Goal: Navigation & Orientation: Find specific page/section

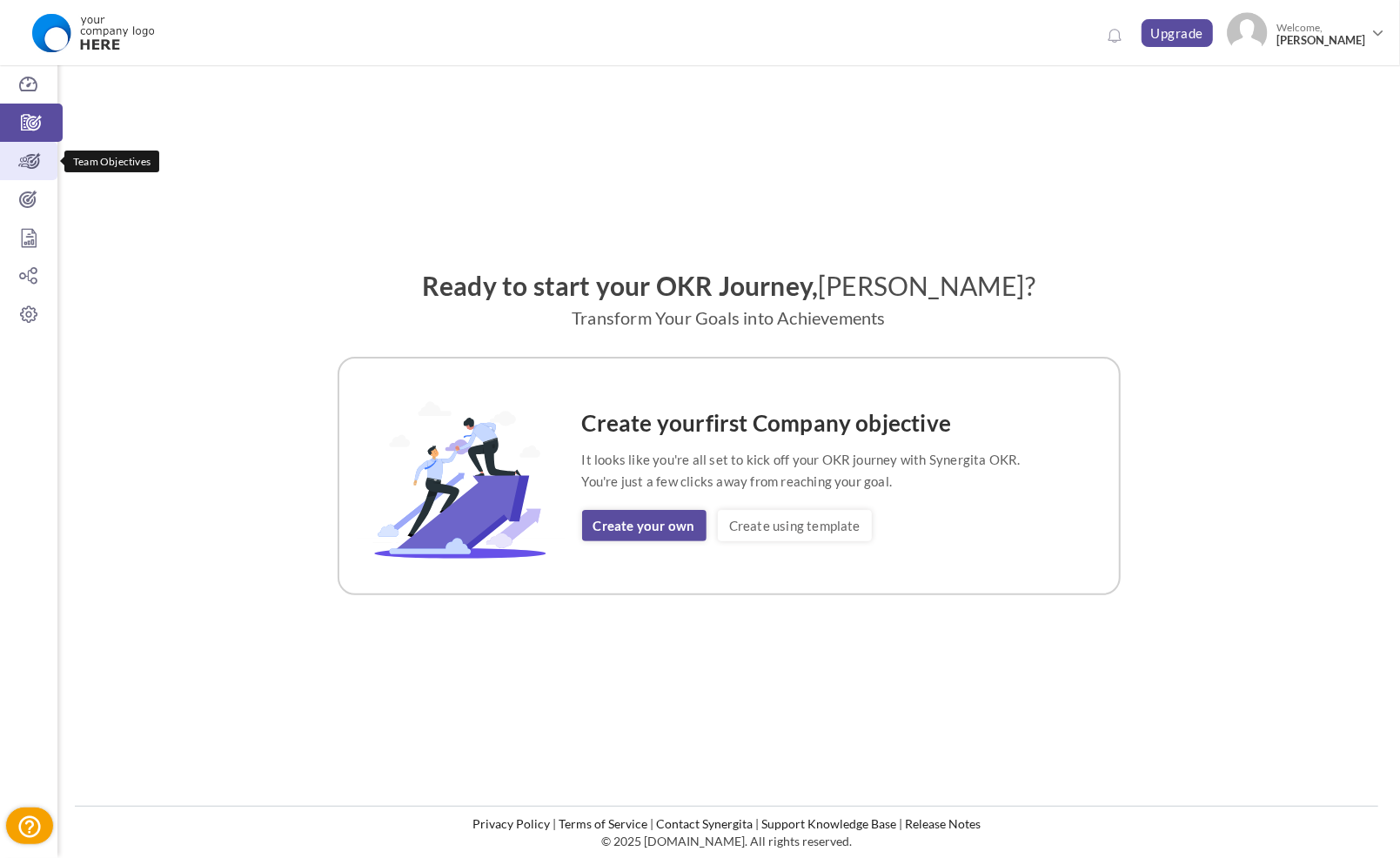
click at [21, 160] on icon at bounding box center [28, 161] width 57 height 18
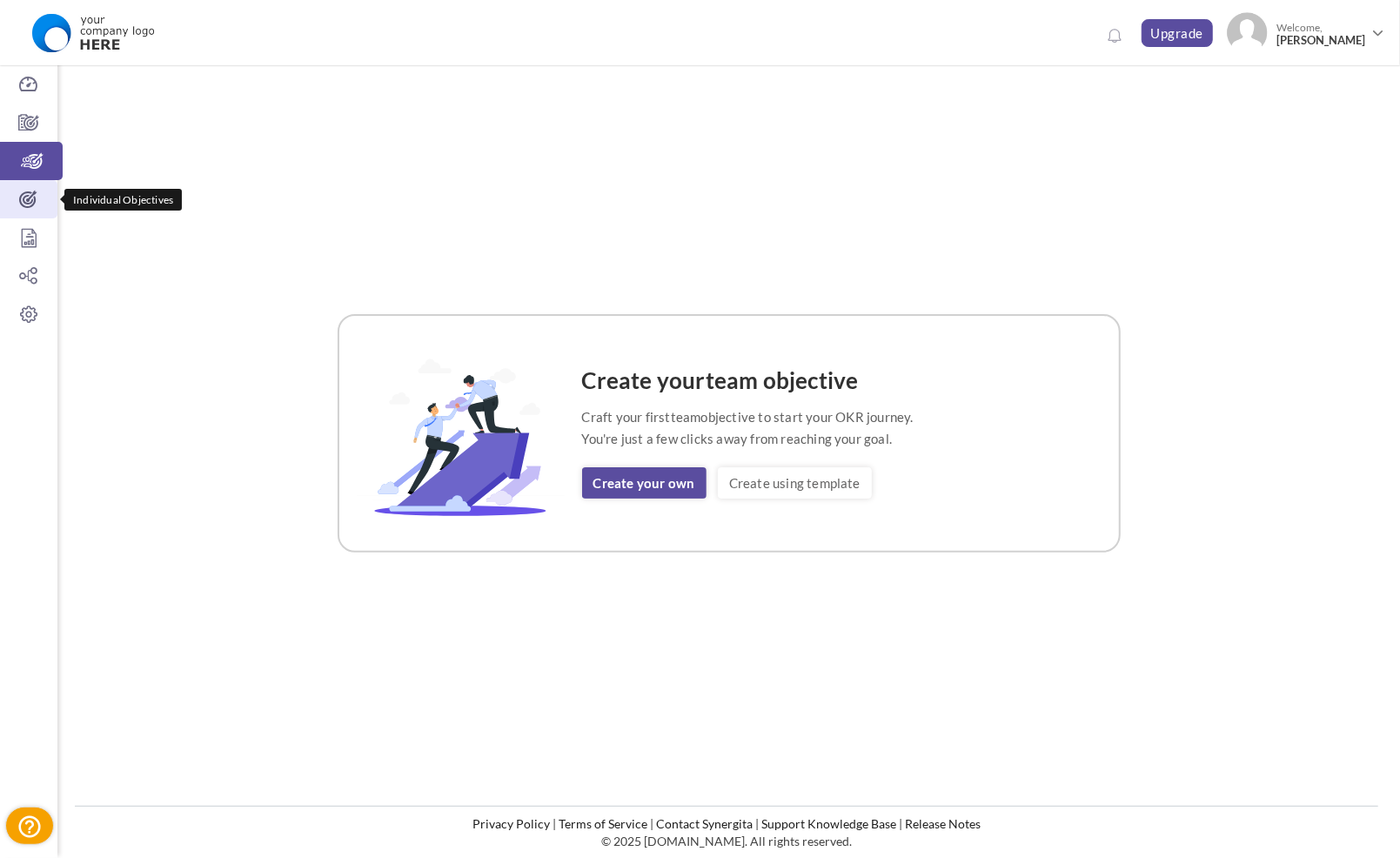
click at [40, 204] on icon at bounding box center [28, 199] width 57 height 18
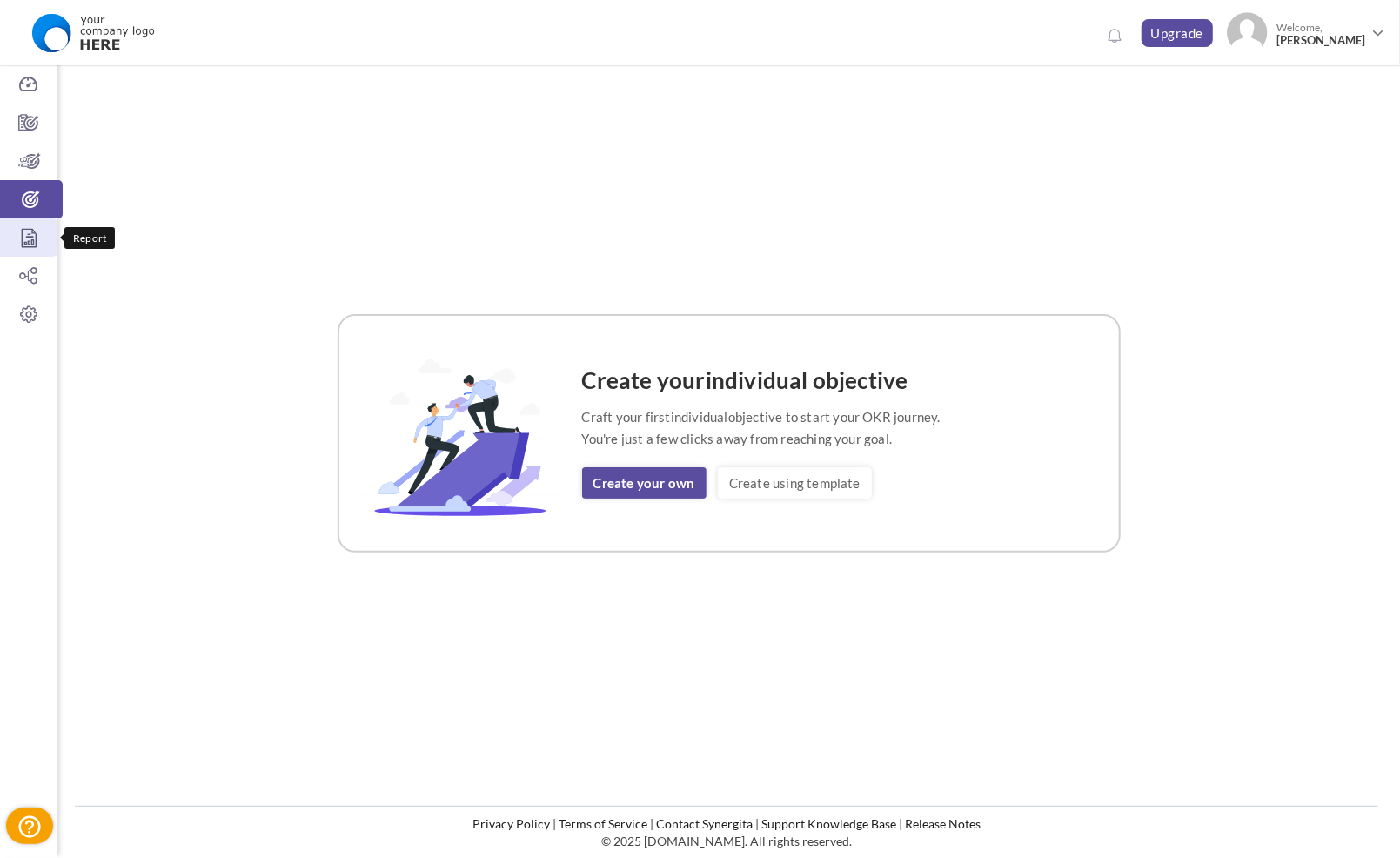
click at [34, 247] on link "Report" at bounding box center [28, 237] width 57 height 38
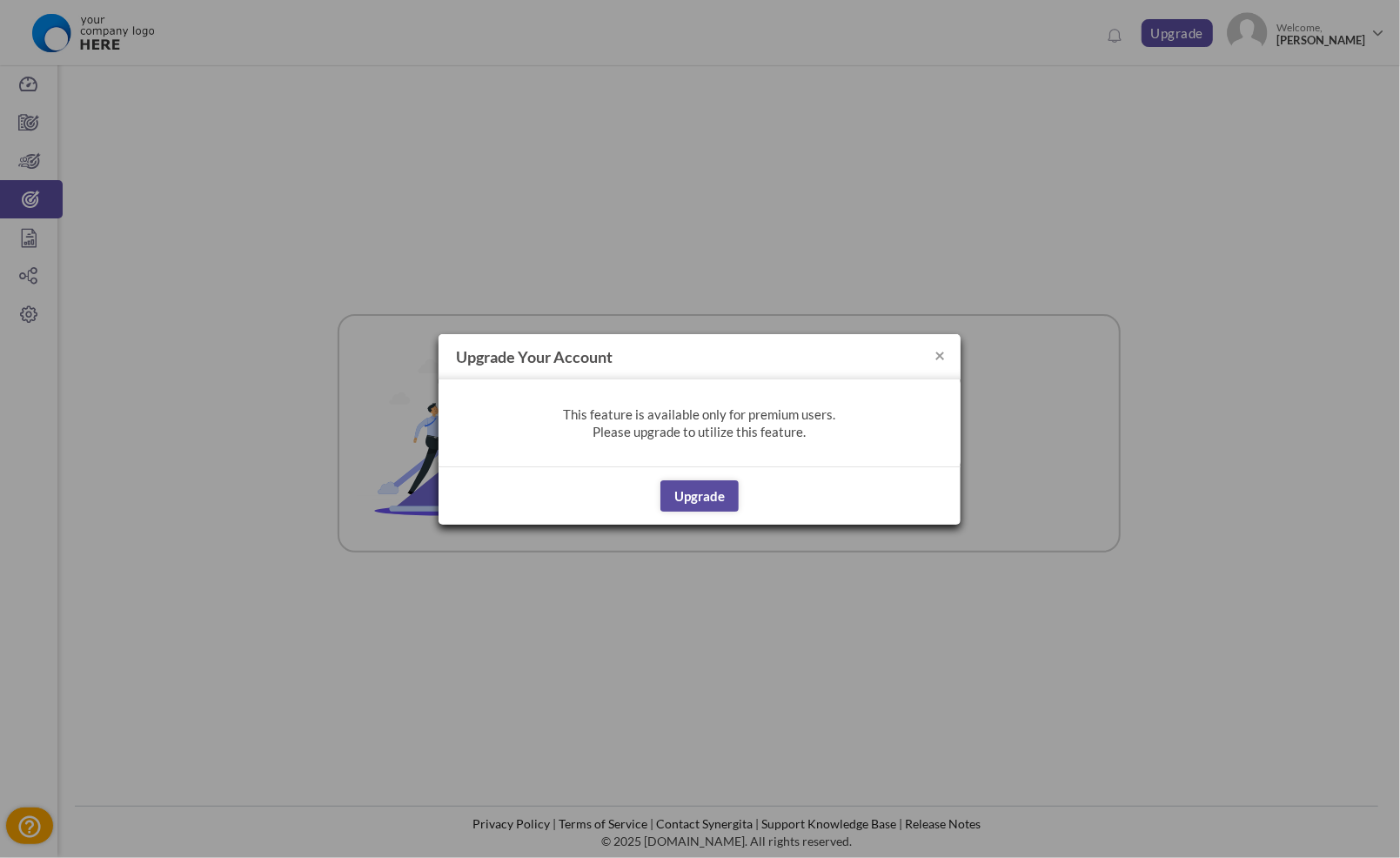
click at [945, 358] on h4 "Upgrade your account" at bounding box center [700, 356] width 522 height 45
click at [939, 355] on button "×" at bounding box center [940, 354] width 11 height 19
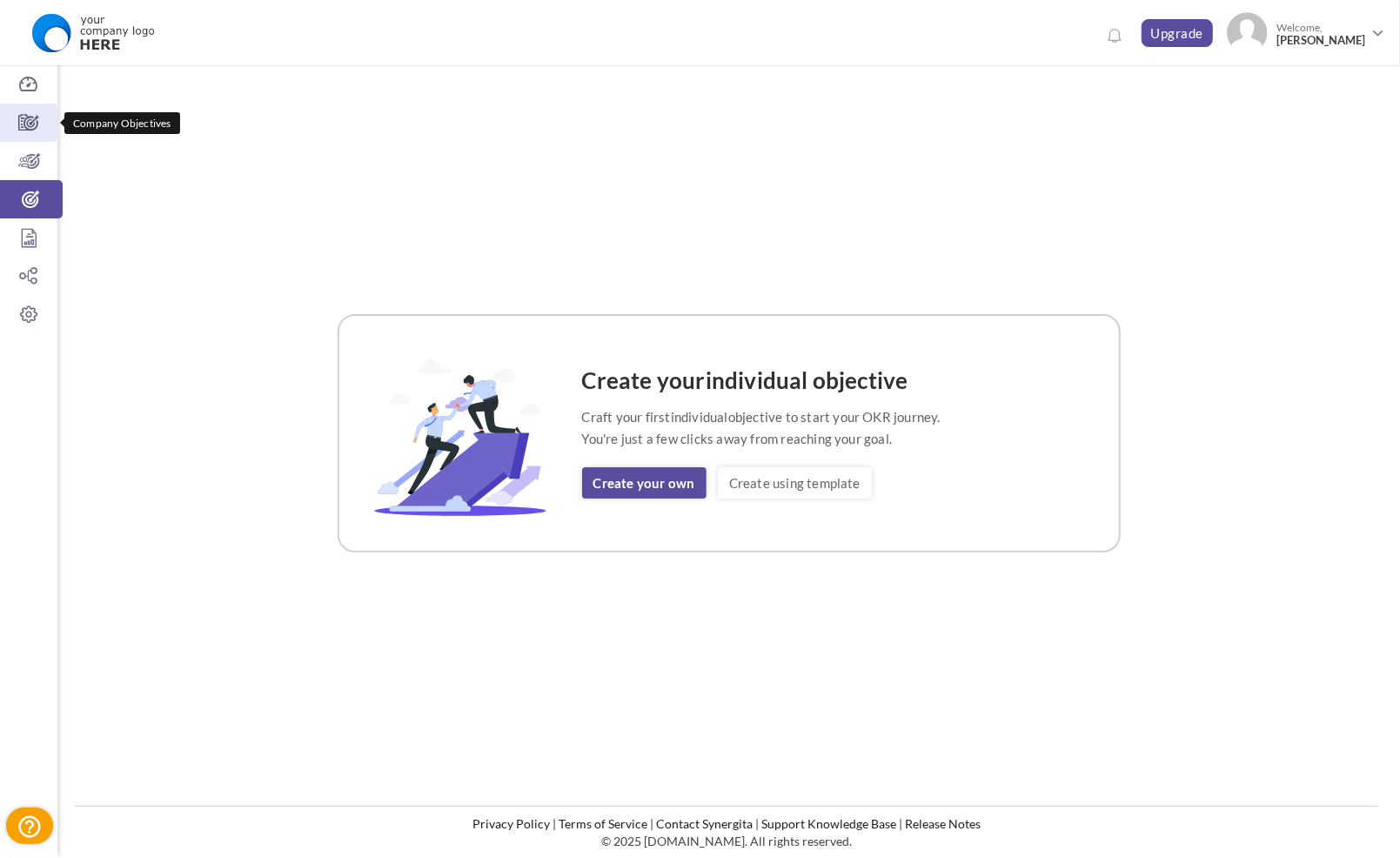
click at [28, 126] on icon at bounding box center [28, 123] width 57 height 18
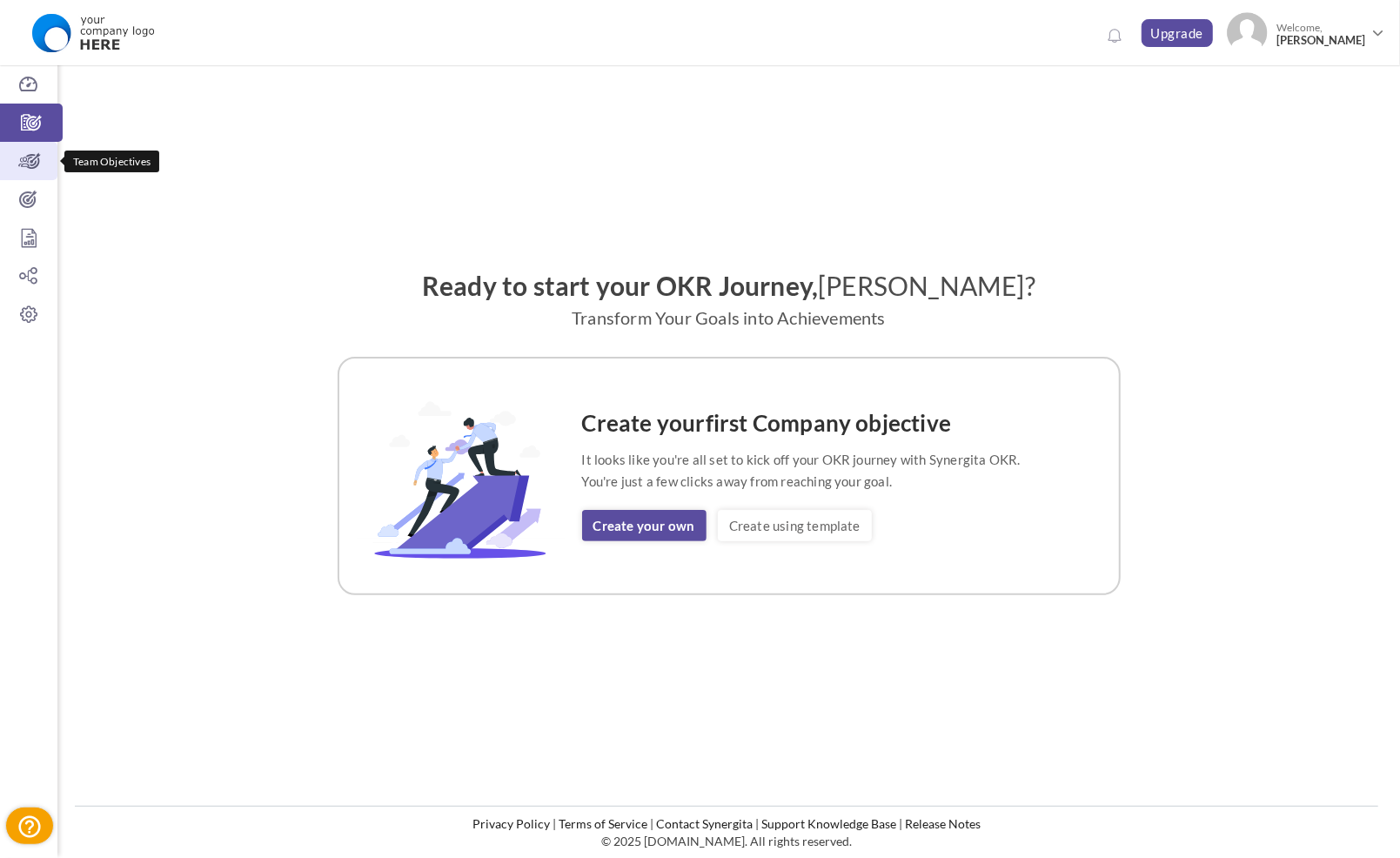
click at [27, 156] on icon at bounding box center [28, 161] width 57 height 18
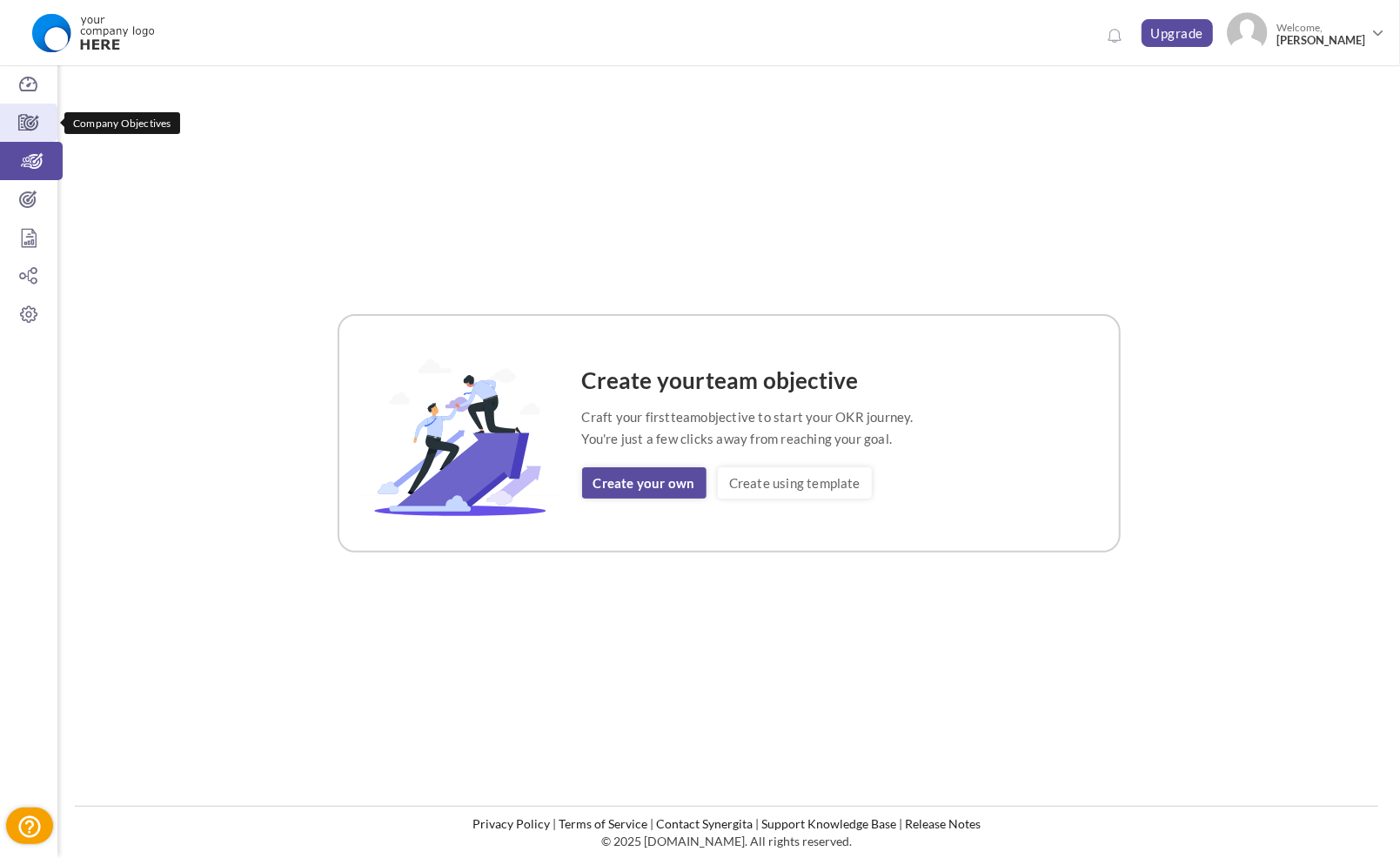
click at [37, 119] on icon at bounding box center [28, 123] width 57 height 18
